Goal: Check status: Check status

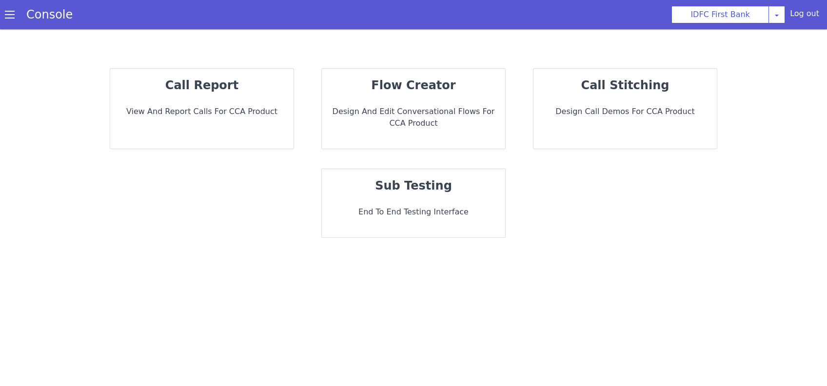
click at [244, 97] on div "call report View and report calls for CCA Product" at bounding box center [201, 109] width 183 height 80
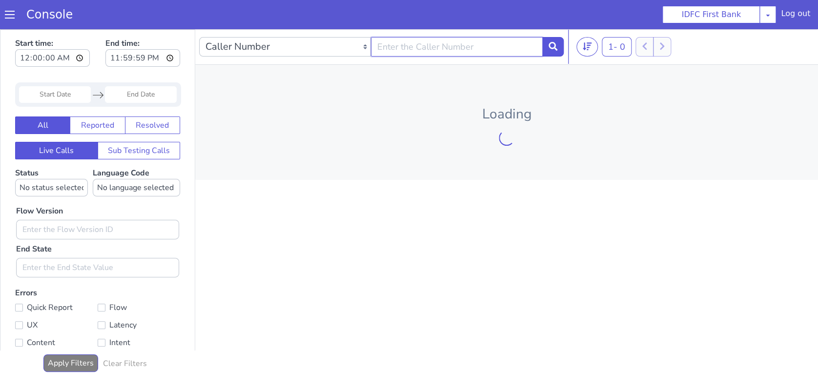
click at [443, 54] on input "text" at bounding box center [457, 47] width 172 height 20
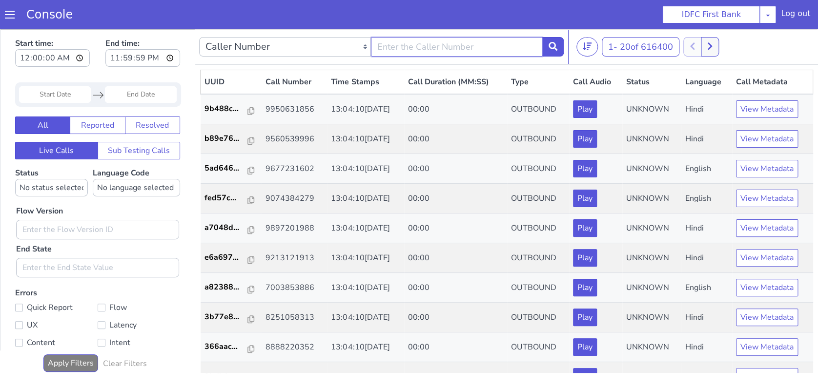
click at [445, 49] on input "text" at bounding box center [457, 47] width 172 height 20
type input "7492911187"
click at [550, 47] on icon at bounding box center [552, 46] width 9 height 9
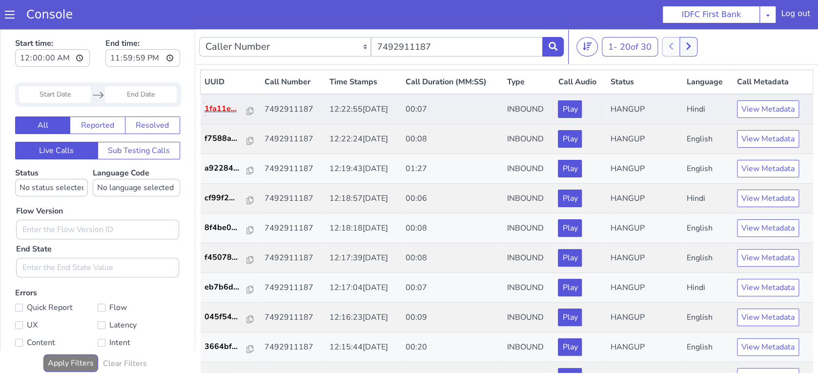
click at [225, 109] on p "1fa11e..." at bounding box center [225, 109] width 43 height 12
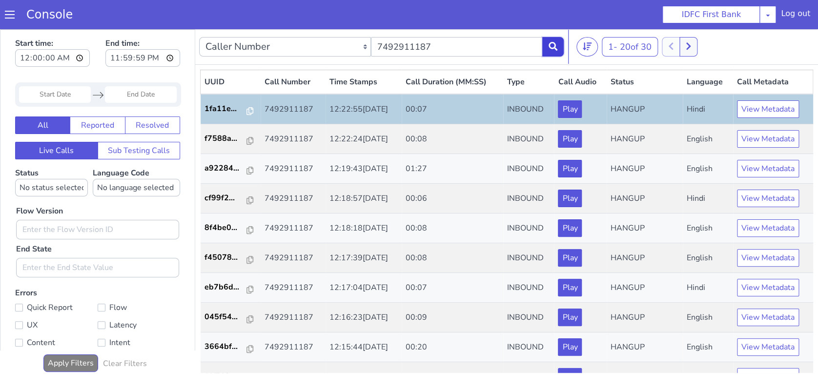
click at [543, 46] on button at bounding box center [552, 47] width 21 height 20
click at [557, 46] on button at bounding box center [552, 47] width 21 height 20
click at [556, 42] on icon at bounding box center [552, 46] width 9 height 9
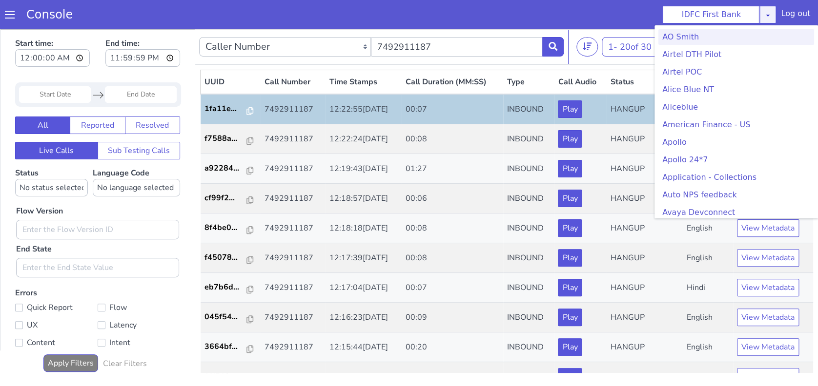
click at [768, 17] on icon at bounding box center [767, 15] width 8 height 8
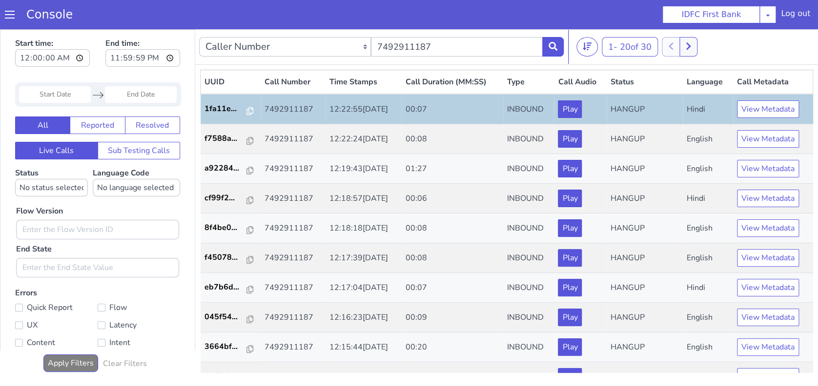
click at [569, 45] on div at bounding box center [572, 47] width 8 height 34
click at [555, 48] on icon at bounding box center [552, 46] width 9 height 9
click at [567, 37] on nav "Caller Number Call UUID Custom Parameter 7492911187 1 - 20 of 30 20 50 100" at bounding box center [506, 47] width 622 height 36
click at [559, 41] on button at bounding box center [552, 47] width 21 height 20
